Goal: Navigation & Orientation: Go to known website

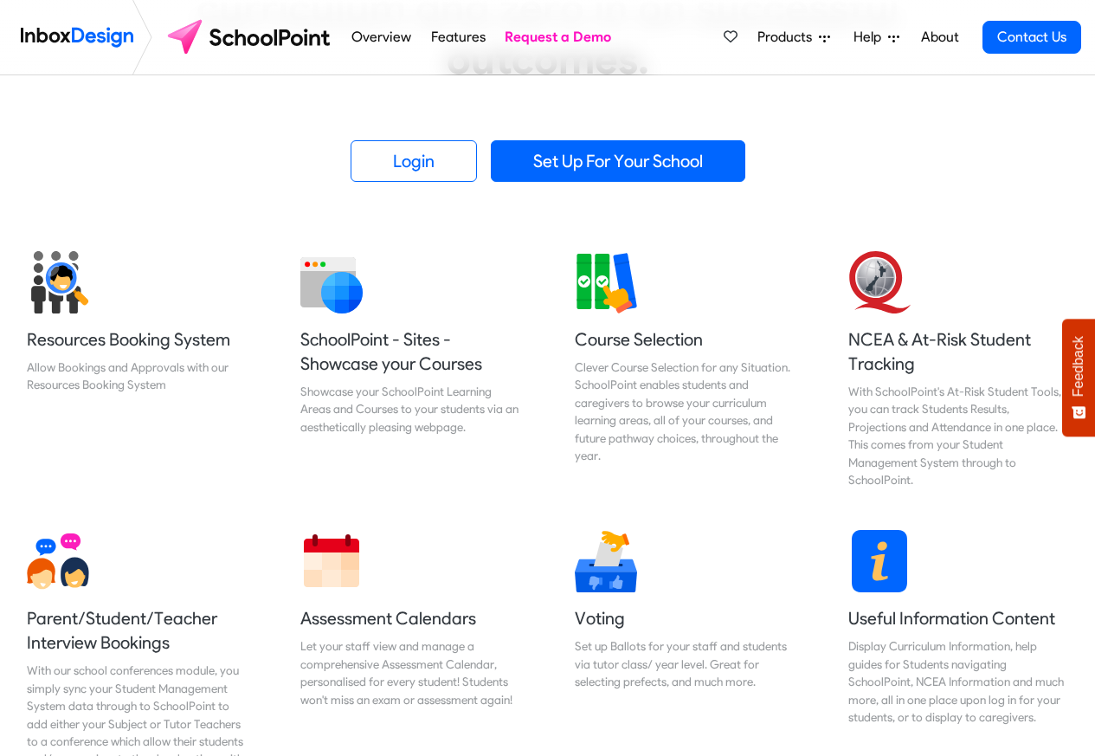
scroll to position [519, 0]
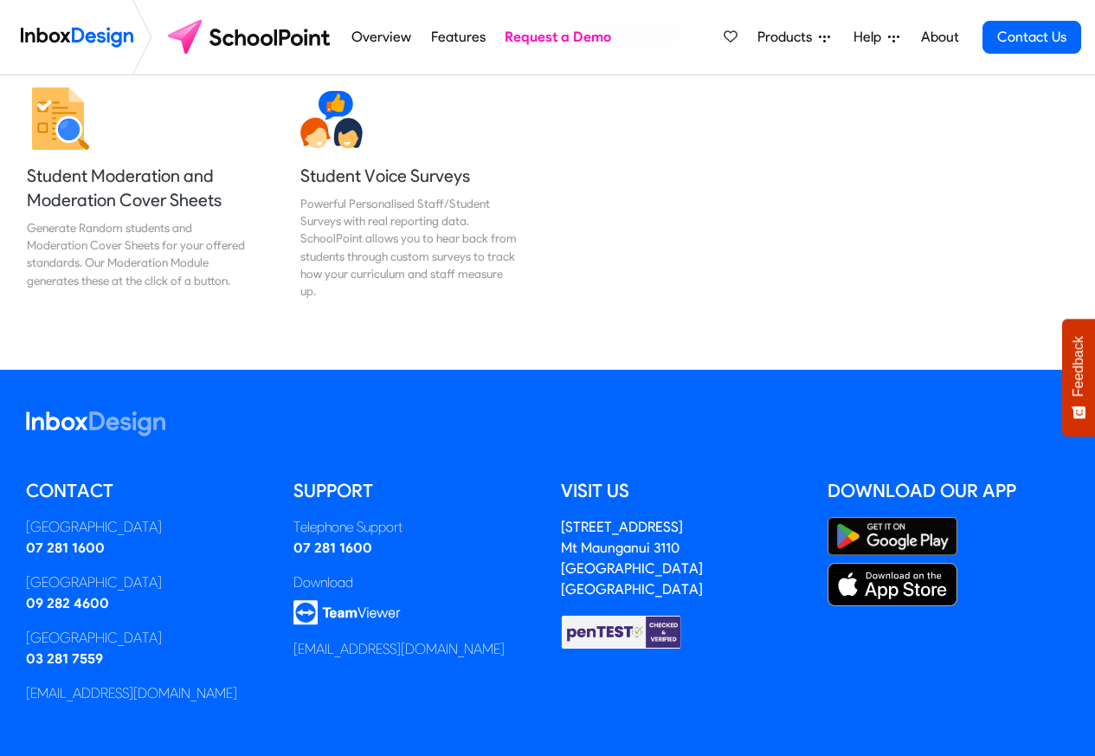
scroll to position [1863, 0]
